Goal: Information Seeking & Learning: Learn about a topic

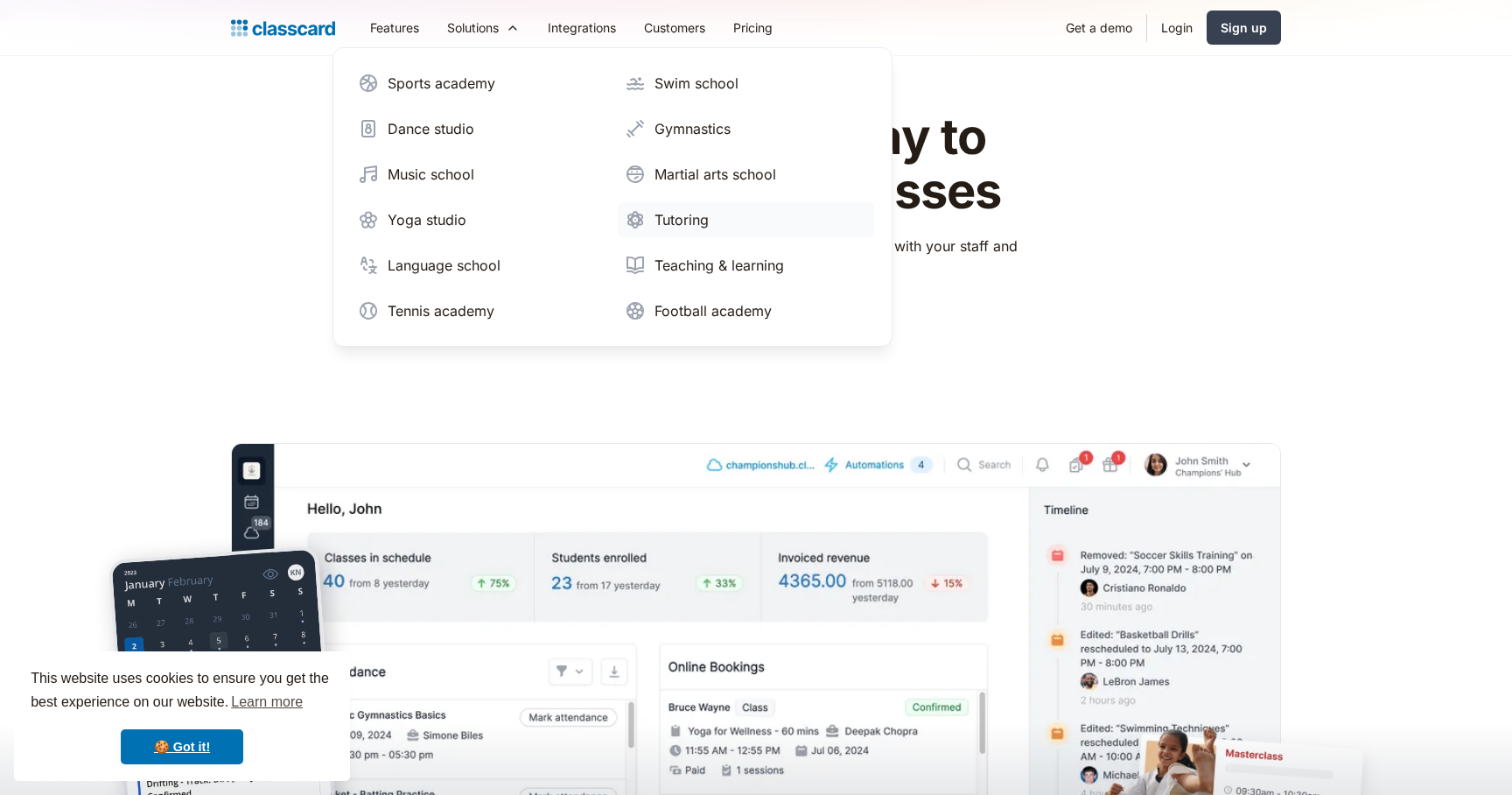
scroll to position [39, 0]
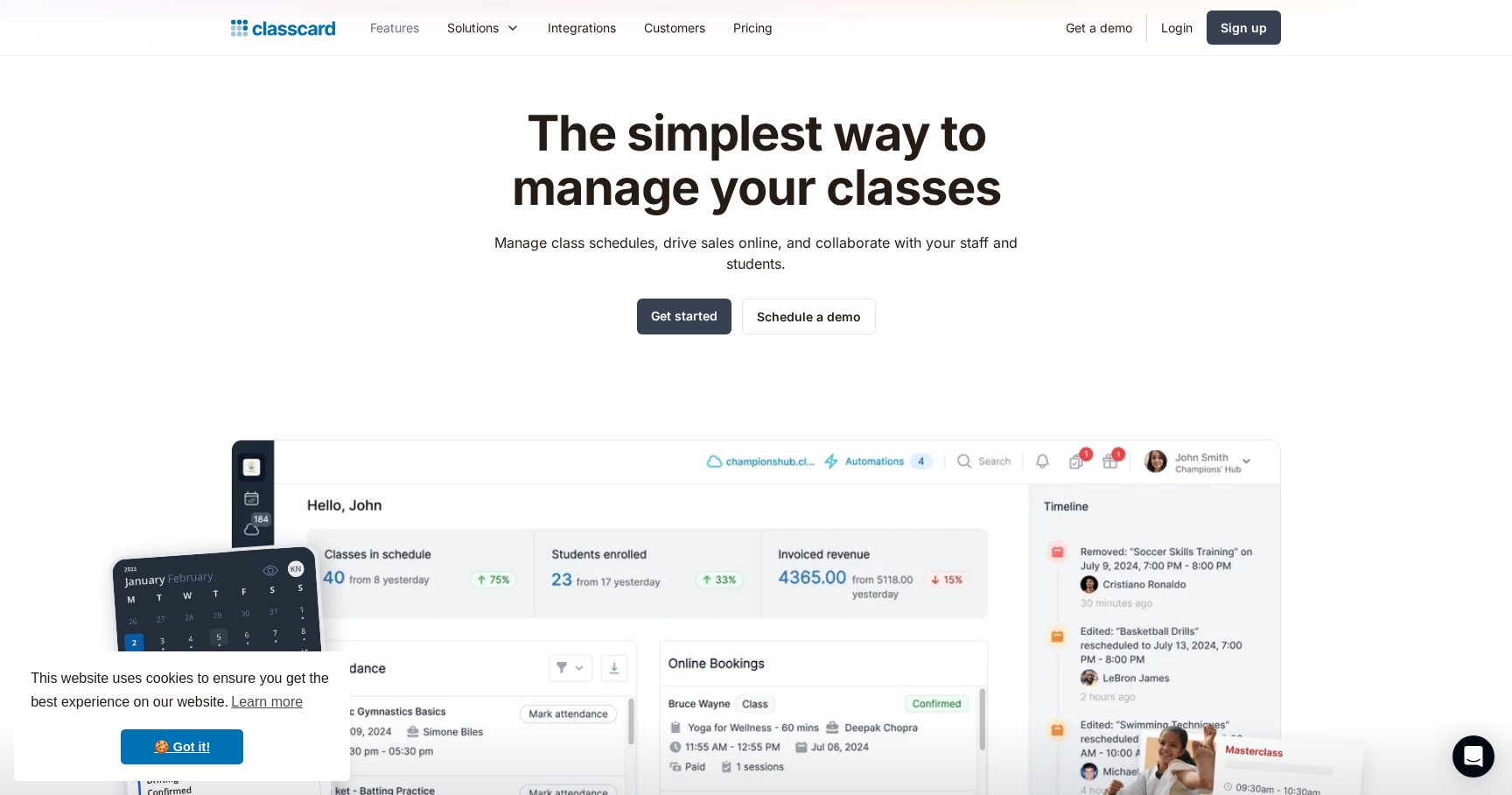
click at [403, 31] on link "Features" at bounding box center [394, 27] width 77 height 40
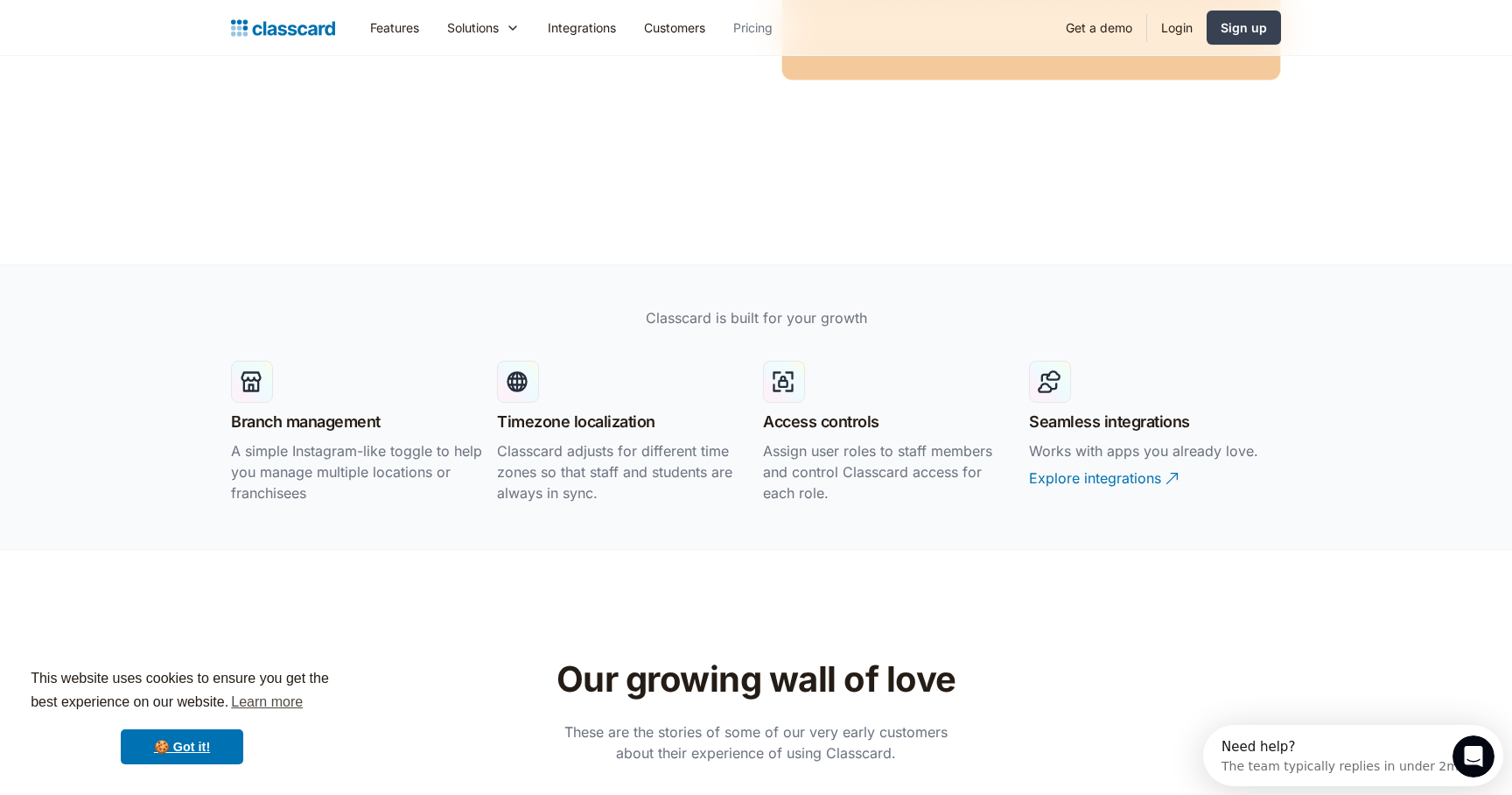
scroll to position [3355, 0]
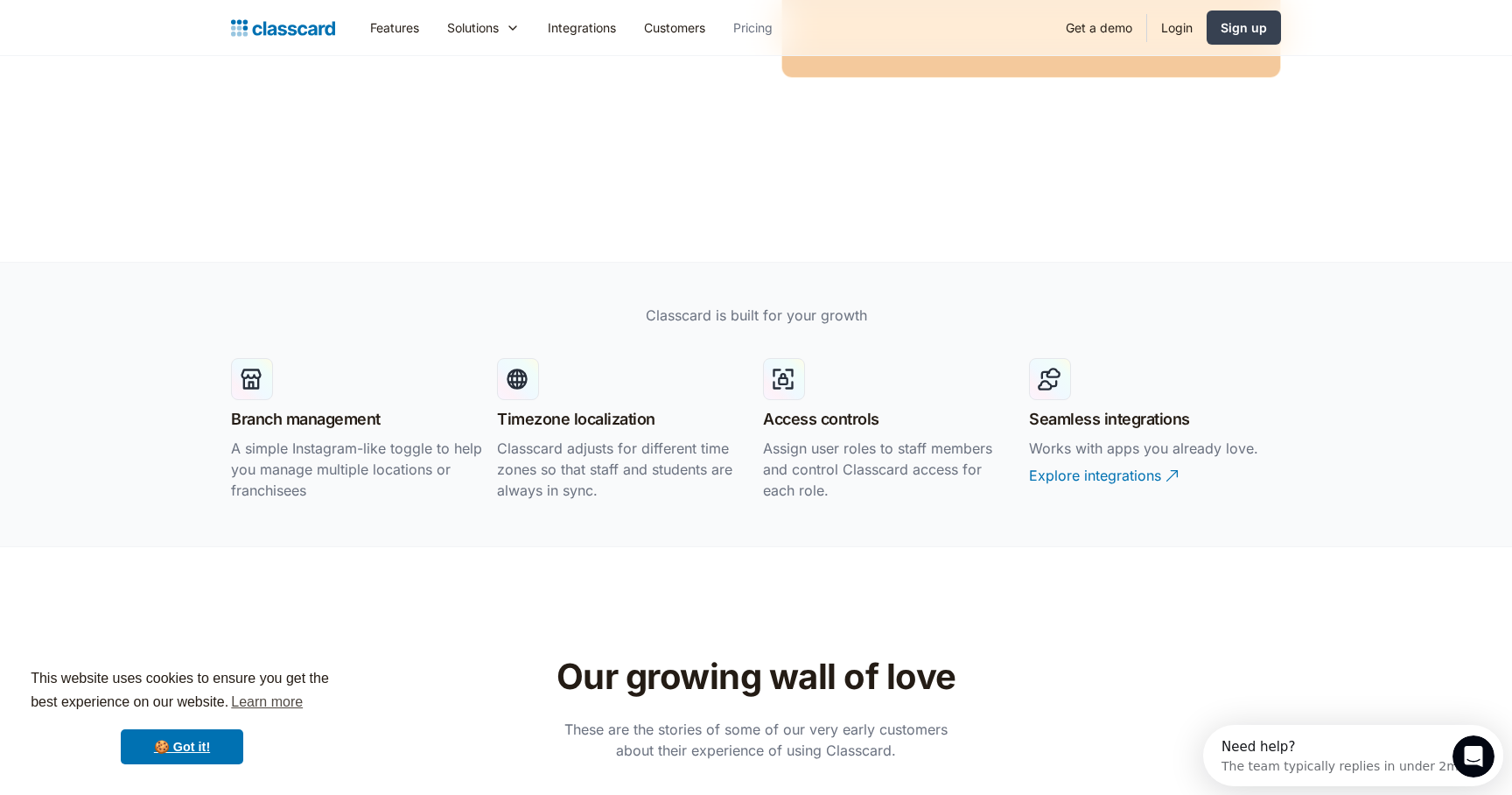
click at [767, 32] on link "Pricing" at bounding box center [753, 27] width 68 height 40
